Goal: Task Accomplishment & Management: Use online tool/utility

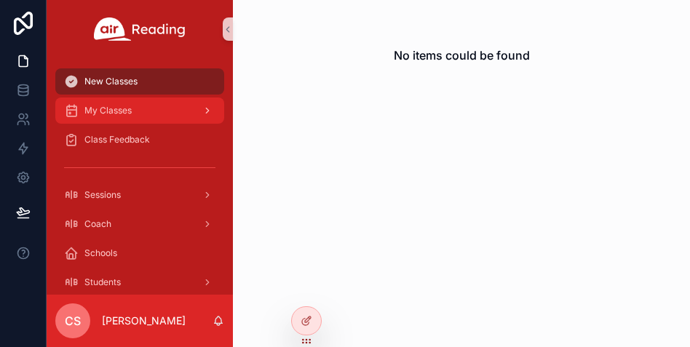
click at [135, 114] on div "My Classes" at bounding box center [139, 110] width 151 height 23
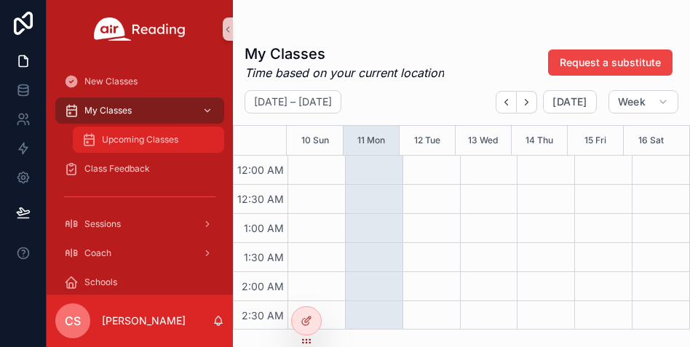
click at [135, 144] on span "Upcoming Classes" at bounding box center [140, 140] width 76 height 12
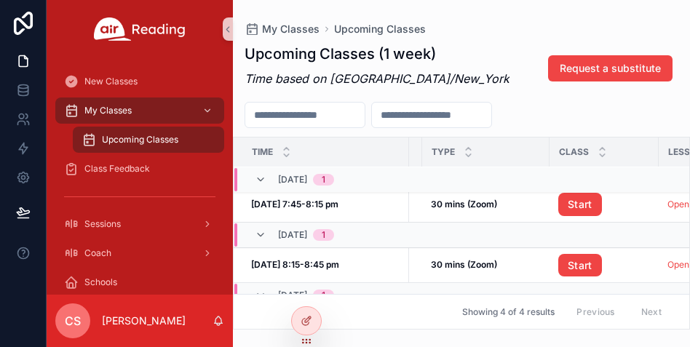
scroll to position [7, 115]
click at [567, 206] on link "Start" at bounding box center [580, 203] width 44 height 23
